Goal: Check status: Check status

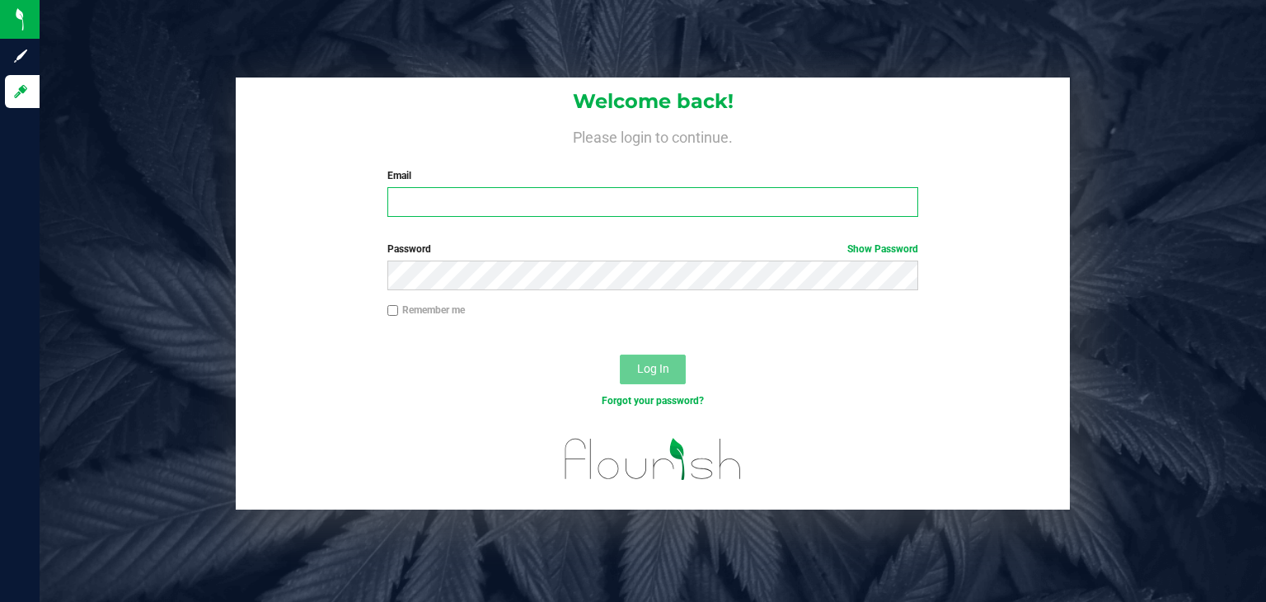
type input "[EMAIL_ADDRESS][DOMAIN_NAME]"
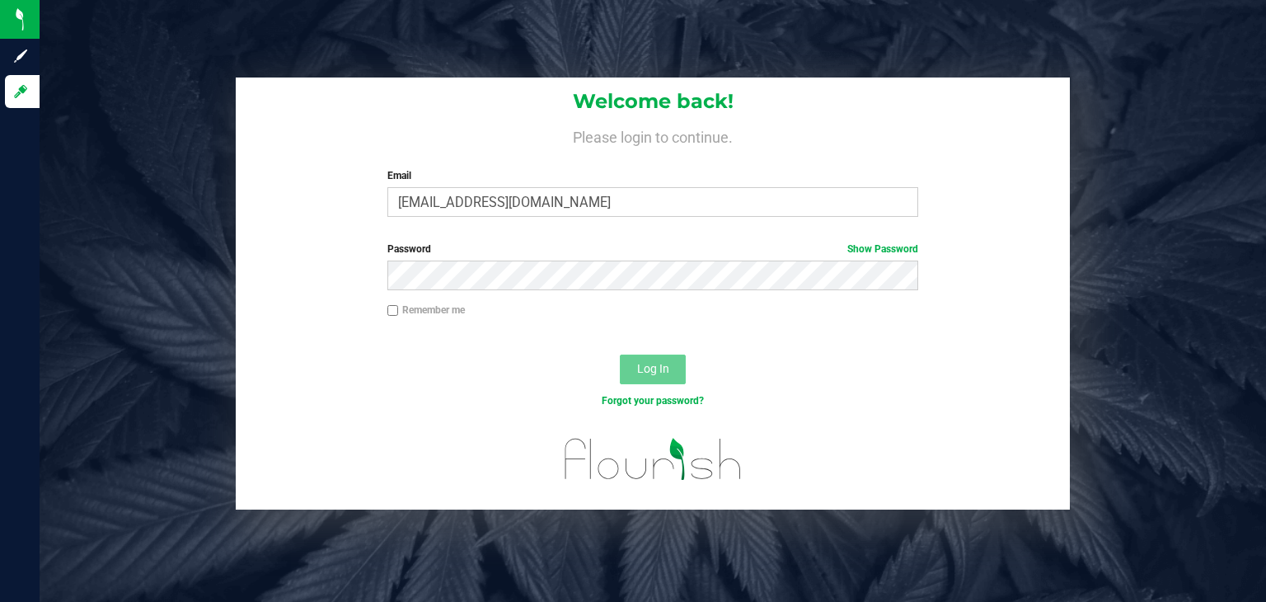
click at [643, 373] on span "Log In" at bounding box center [653, 368] width 32 height 13
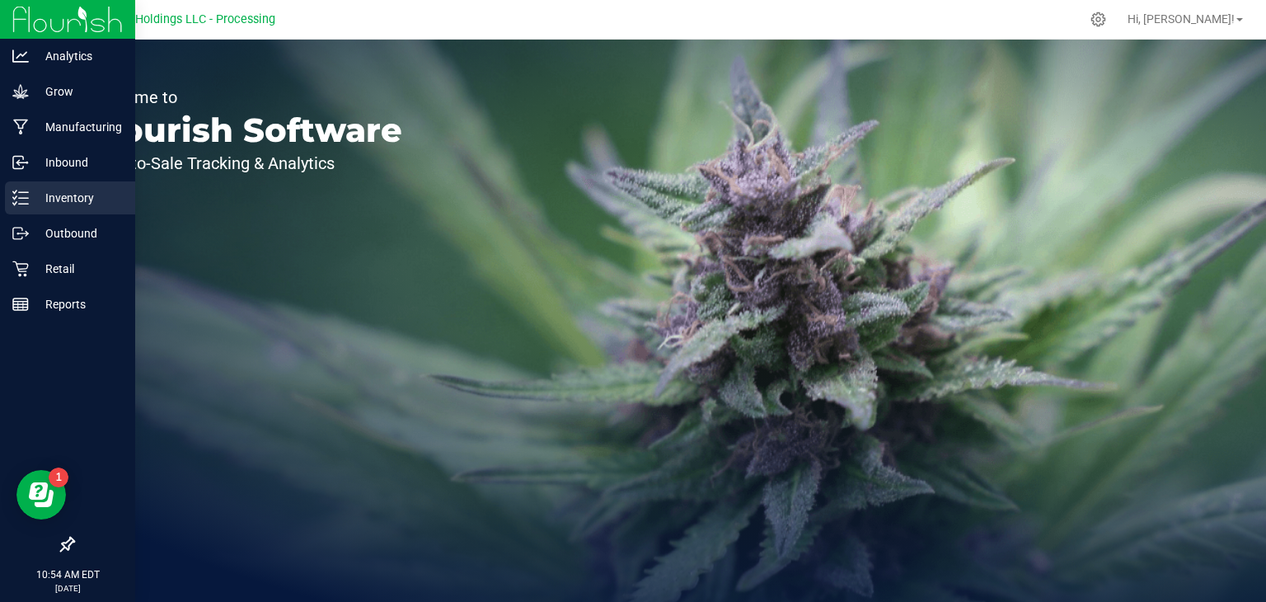
click at [20, 193] on icon at bounding box center [20, 198] width 16 height 16
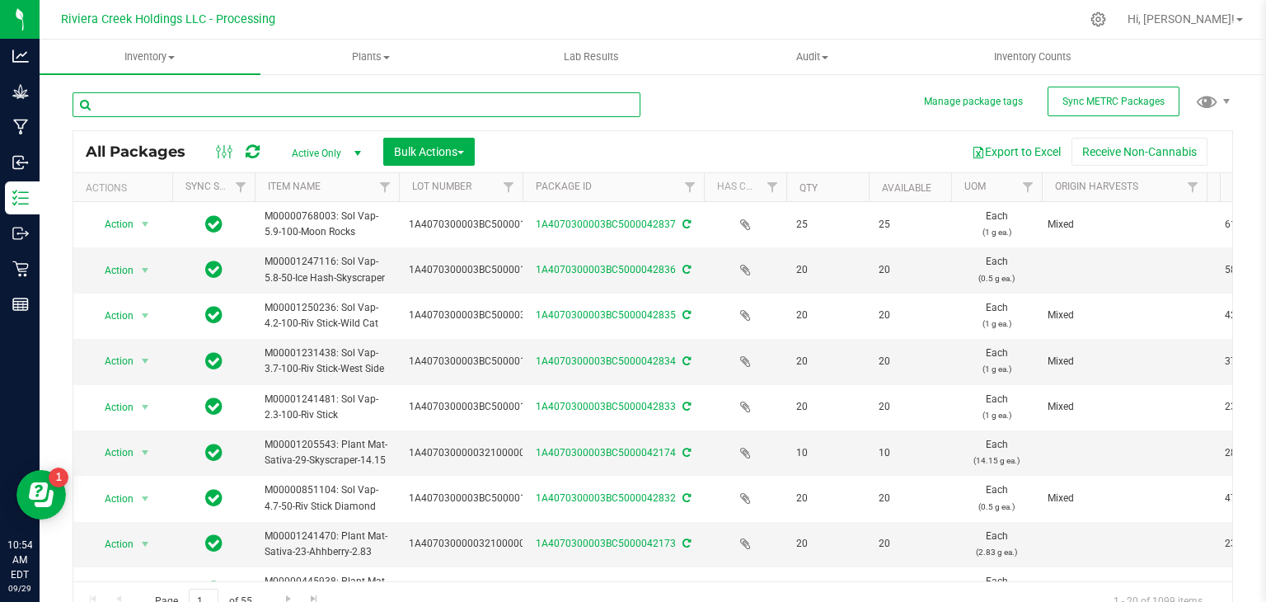
click at [138, 107] on input "text" at bounding box center [357, 104] width 568 height 25
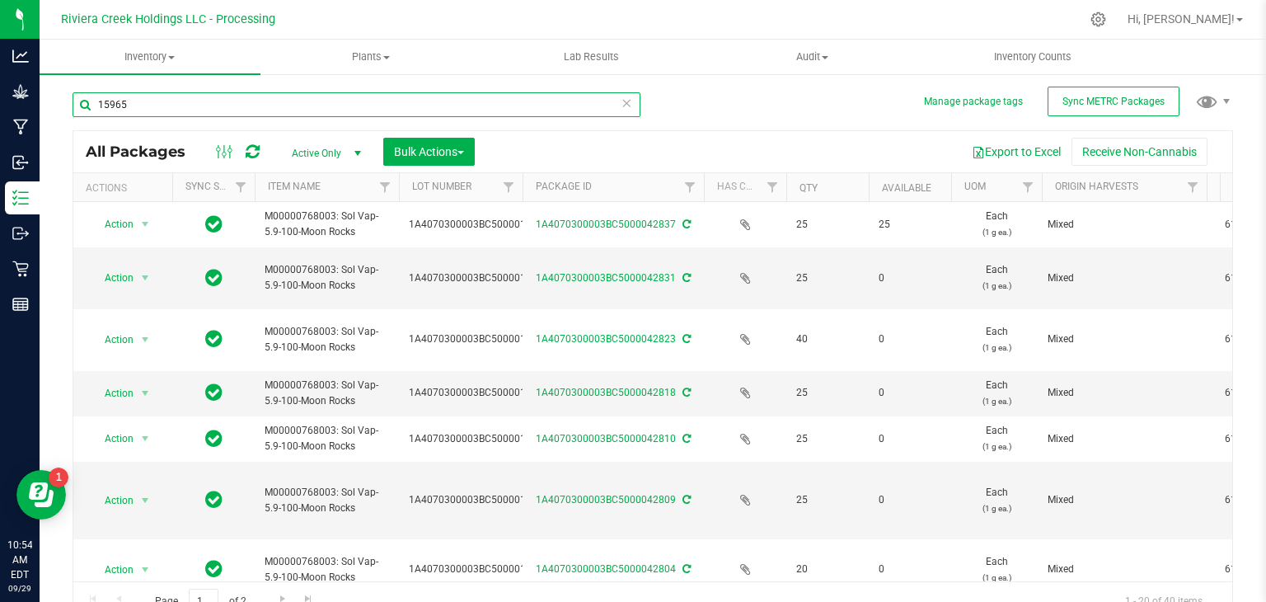
type input "15965"
click at [663, 187] on th "Package ID" at bounding box center [613, 187] width 181 height 29
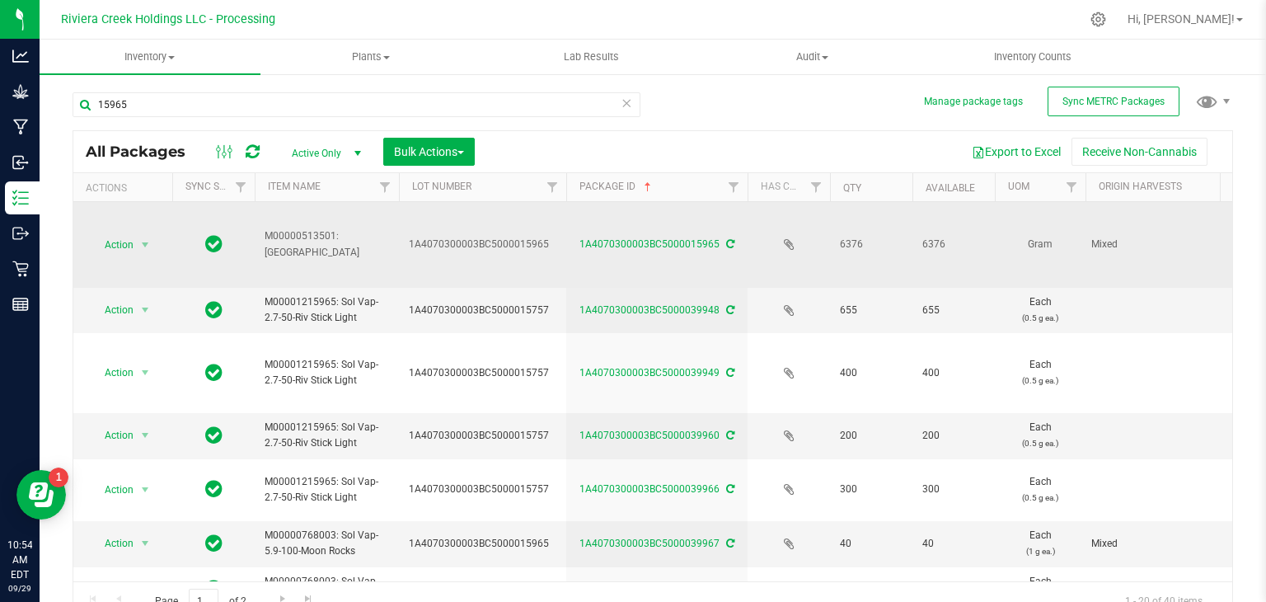
drag, startPoint x: 522, startPoint y: 192, endPoint x: 553, endPoint y: 230, distance: 49.2
click at [567, 191] on div "Actions Sync Status Item Name Lot Number Package ID Has COA Qty Available UOM O…" at bounding box center [647, 187] width 1148 height 28
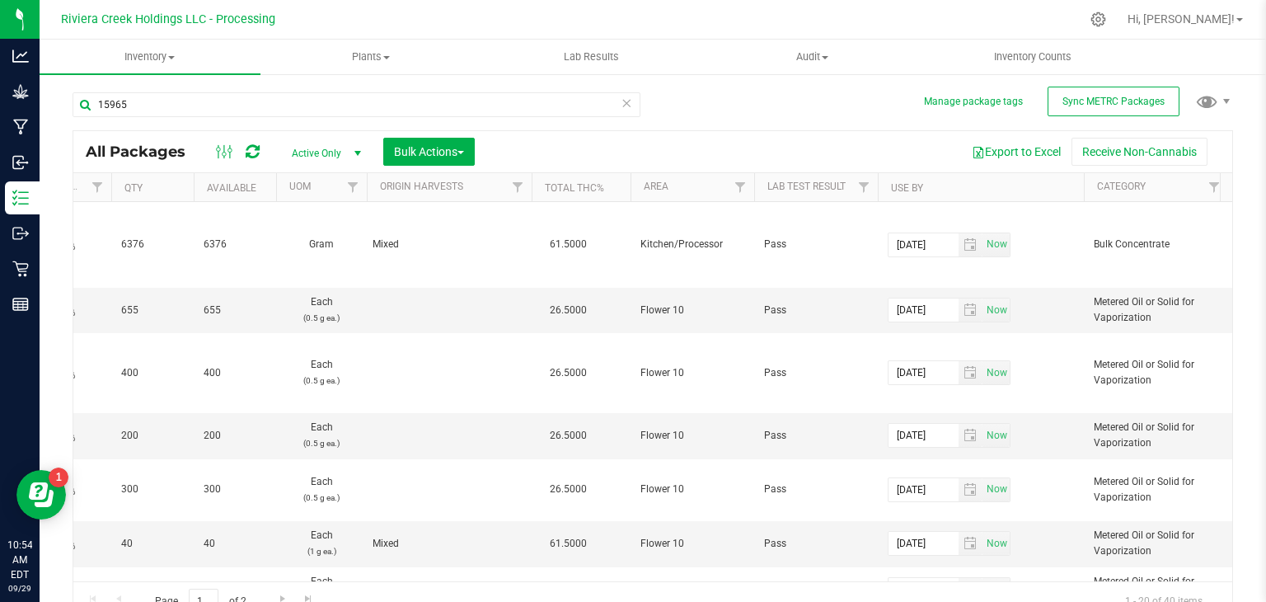
scroll to position [0, 725]
